Goal: Task Accomplishment & Management: Manage account settings

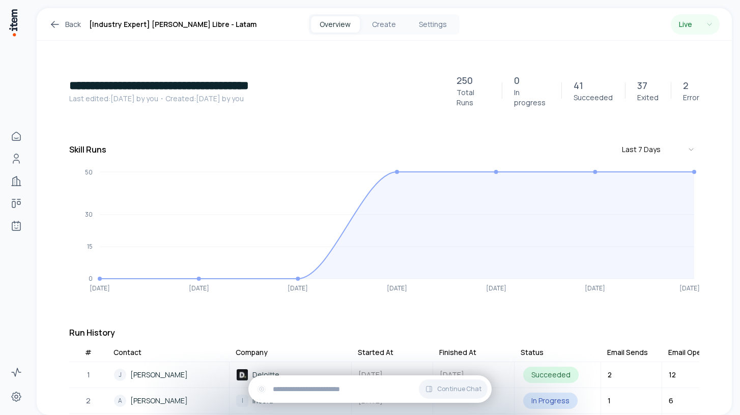
scroll to position [321, 0]
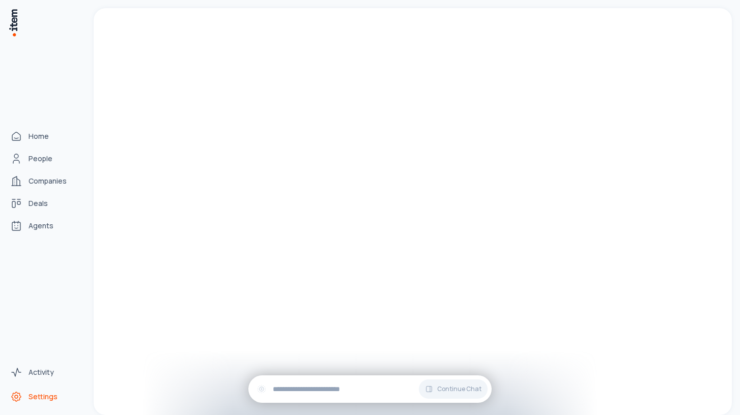
click at [31, 400] on span "Settings" at bounding box center [42, 397] width 29 height 10
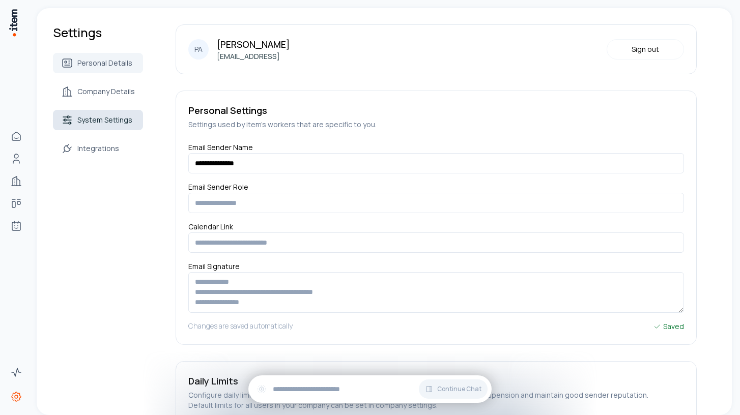
click at [97, 122] on span "System Settings" at bounding box center [104, 120] width 55 height 10
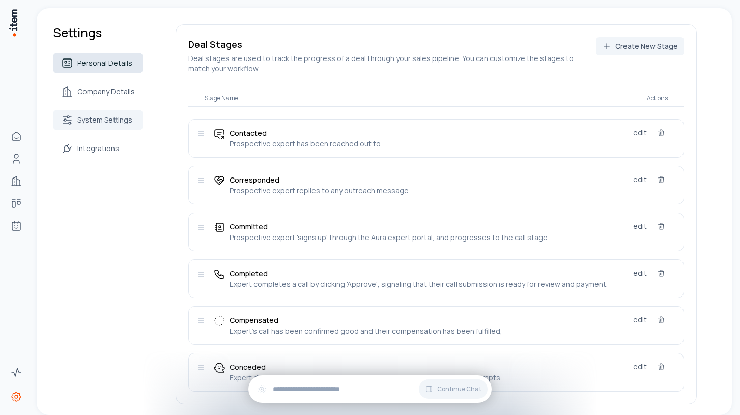
click at [102, 65] on span "Personal Details" at bounding box center [104, 63] width 55 height 10
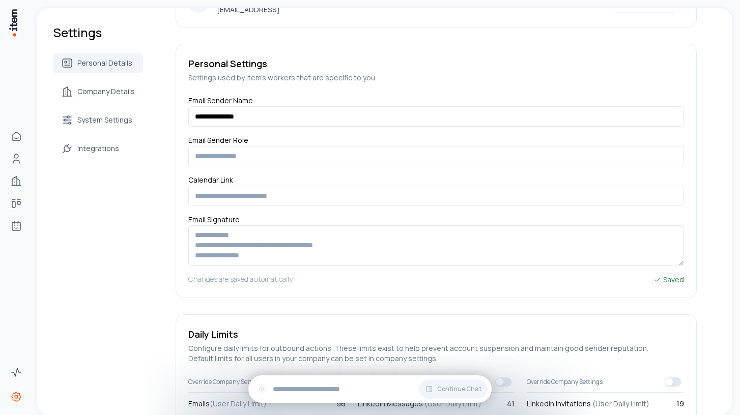
scroll to position [156, 0]
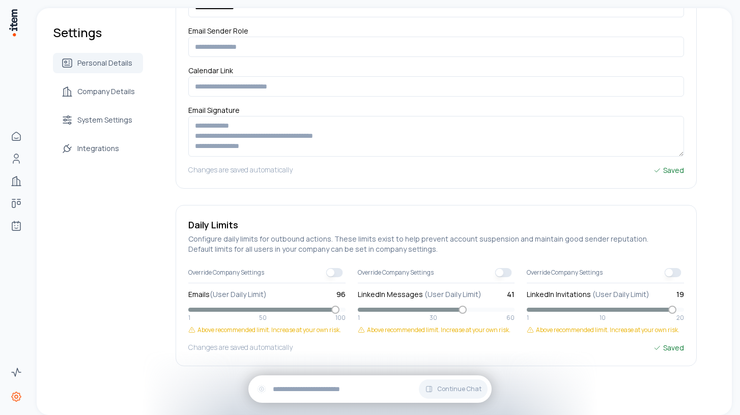
click at [305, 310] on span at bounding box center [263, 310] width 151 height 4
click at [331, 311] on span at bounding box center [335, 309] width 9 height 9
